Goal: Task Accomplishment & Management: Complete application form

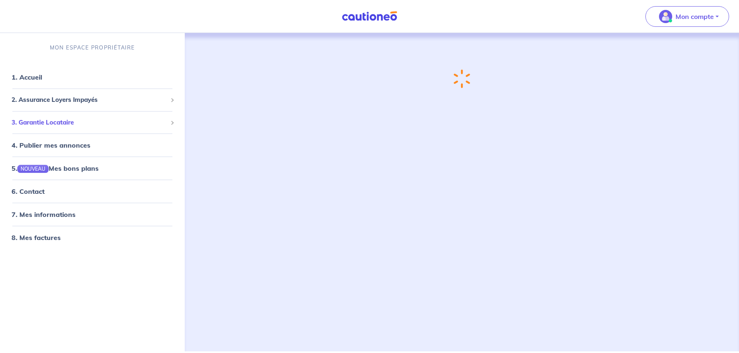
click at [85, 131] on li "3. Garantie Locataire Tester un dossier Suivre mes dossiers Valider un locatair…" at bounding box center [92, 122] width 178 height 23
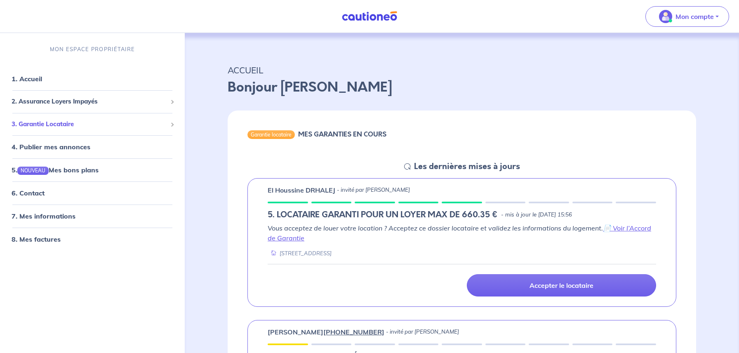
click at [85, 129] on div "3. Garantie Locataire" at bounding box center [92, 124] width 178 height 16
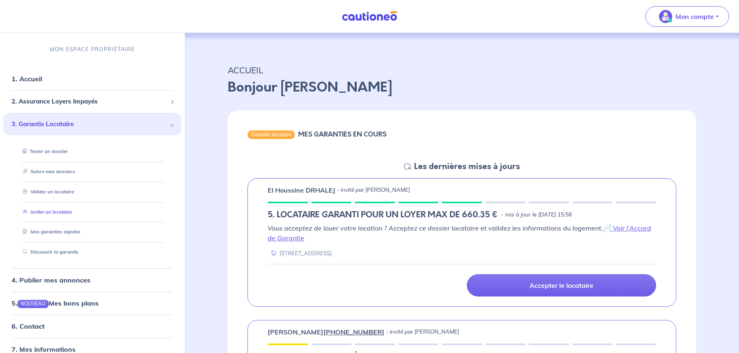
click at [63, 214] on link "Inviter un locataire" at bounding box center [45, 212] width 52 height 6
select select "FR"
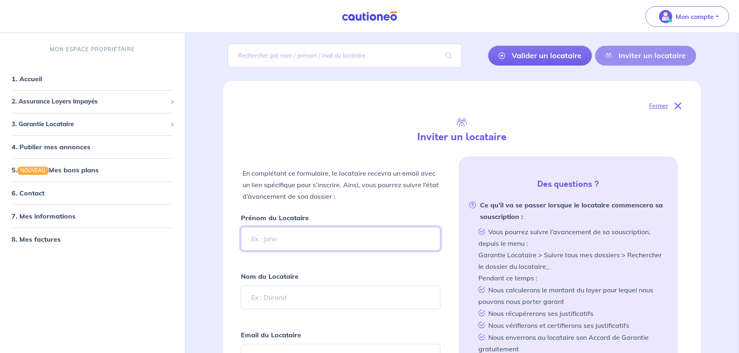
scroll to position [70, 0]
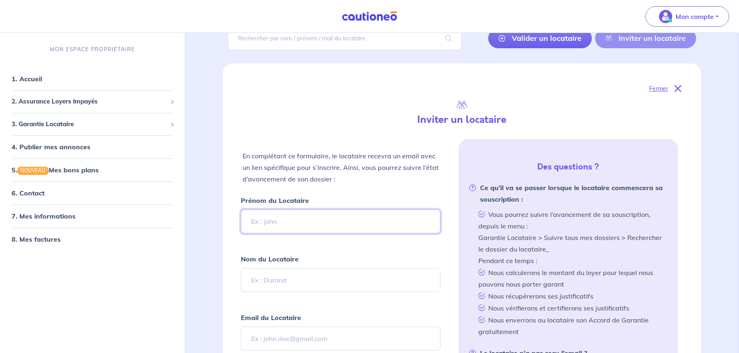
click at [319, 226] on input "Prénom du Locataire" at bounding box center [341, 221] width 200 height 24
type input "kenza"
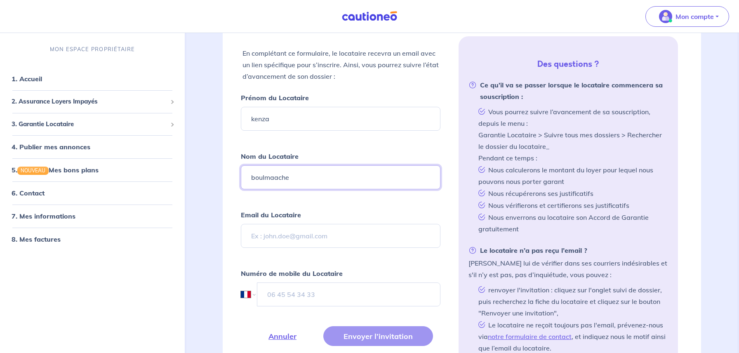
scroll to position [171, 0]
type input "boulmaache"
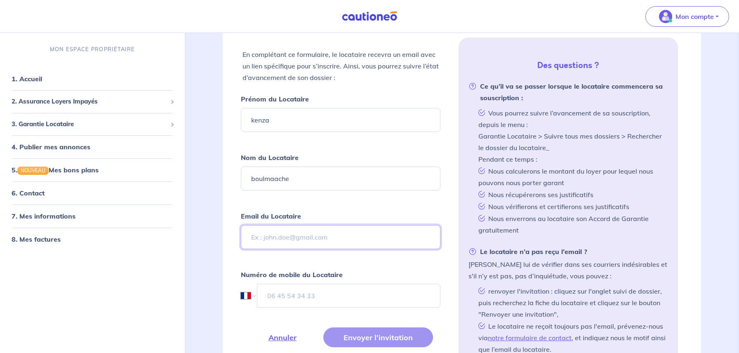
click at [329, 243] on input "Email du Locataire" at bounding box center [341, 237] width 200 height 24
click at [308, 242] on input "Email du Locataire" at bounding box center [341, 237] width 200 height 24
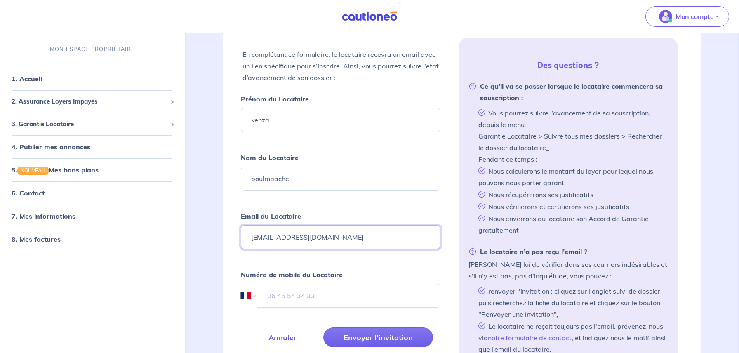
type input "[EMAIL_ADDRESS][DOMAIN_NAME]"
click at [297, 291] on input "tel" at bounding box center [348, 296] width 183 height 24
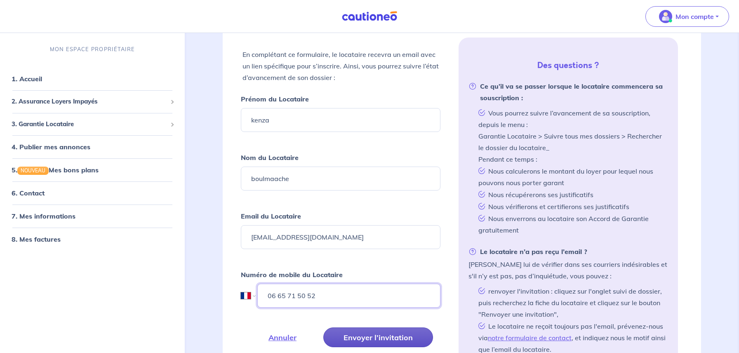
type input "06 65 71 50 52"
click at [348, 338] on button "Envoyer l’invitation" at bounding box center [378, 337] width 110 height 20
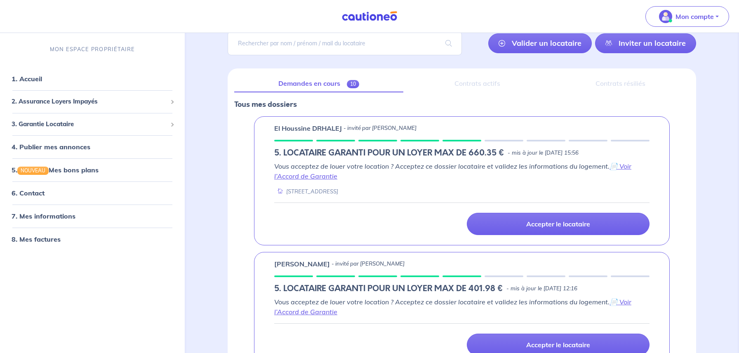
scroll to position [63, 0]
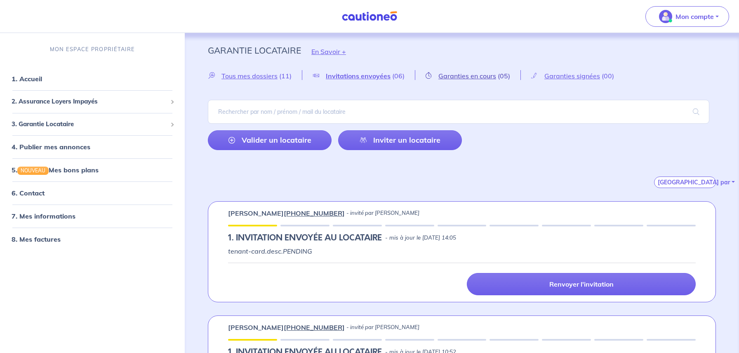
click at [477, 79] on span "Garanties en cours" at bounding box center [467, 76] width 58 height 8
